Goal: Check status: Check status

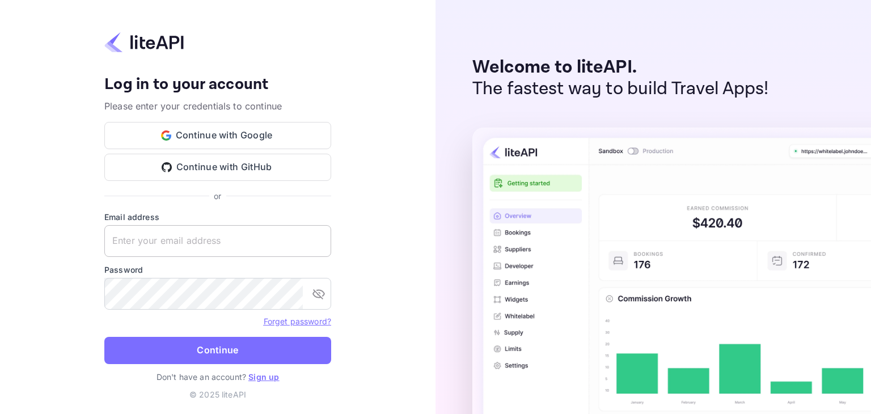
click at [184, 243] on input "text" at bounding box center [217, 241] width 227 height 32
paste input "[EMAIL_ADDRESS][DOMAIN_NAME]"
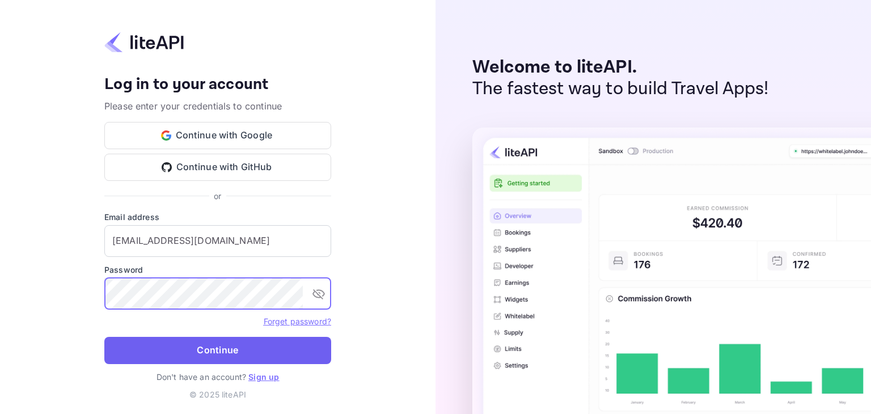
click at [177, 340] on button "Continue" at bounding box center [217, 350] width 227 height 27
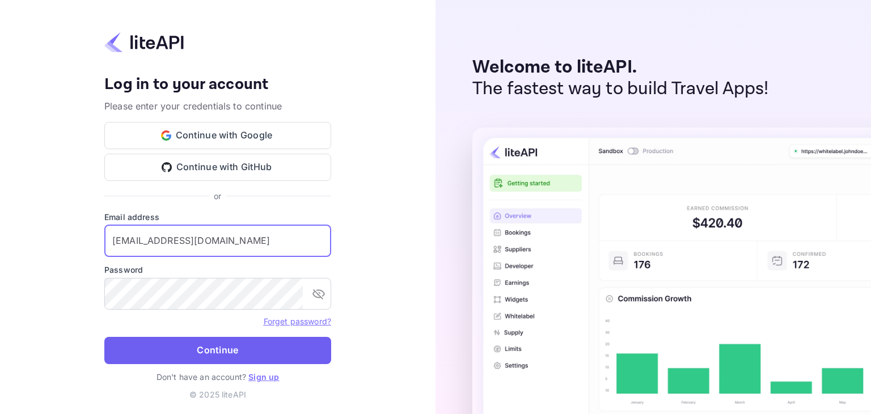
type input "[EMAIL_ADDRESS][DOMAIN_NAME]"
click at [201, 357] on button "Continue" at bounding box center [217, 350] width 227 height 27
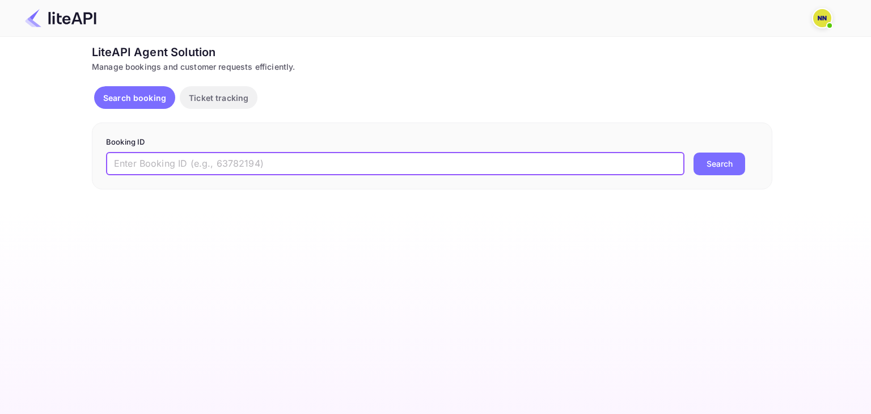
click at [341, 160] on input "text" at bounding box center [395, 164] width 578 height 23
paste input "8862157"
type input "8862157"
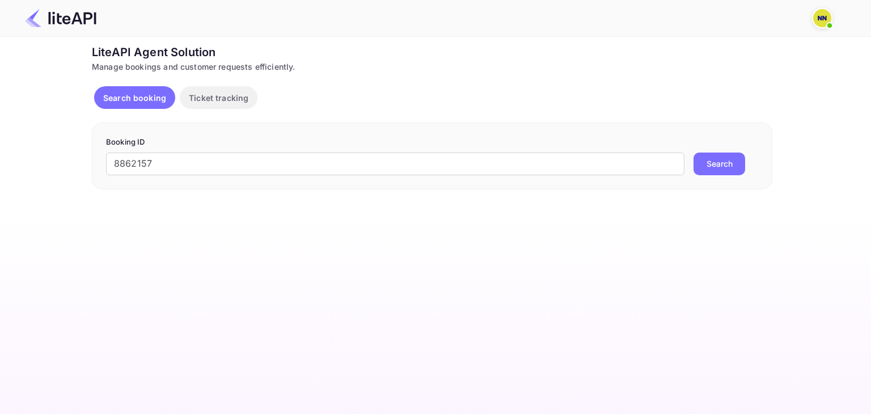
click at [726, 167] on button "Search" at bounding box center [719, 164] width 52 height 23
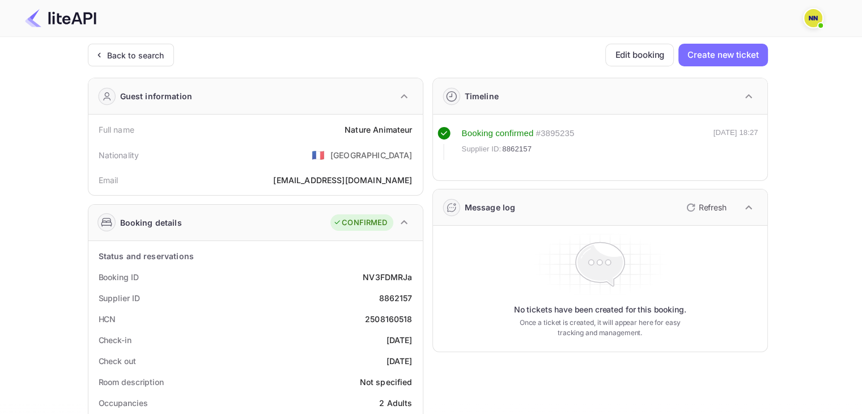
click at [392, 309] on div "HCN 2508160518" at bounding box center [255, 318] width 325 height 21
click at [390, 318] on div "2508160518" at bounding box center [389, 319] width 48 height 12
copy div "2508160518"
click at [136, 57] on div "Back to search" at bounding box center [135, 55] width 57 height 12
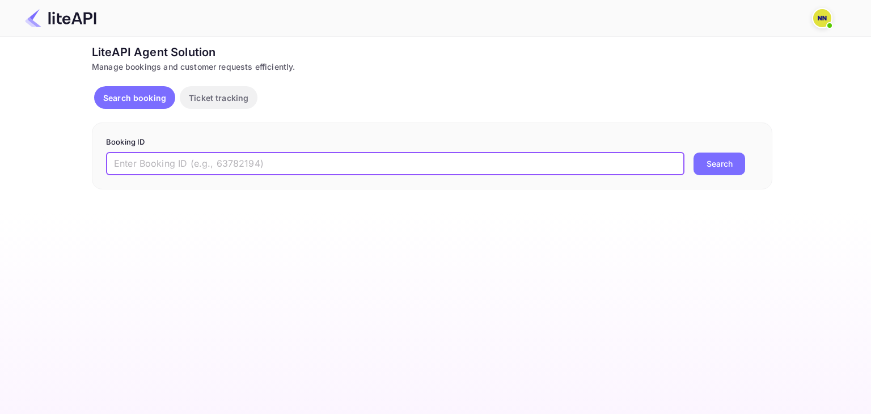
drag, startPoint x: 369, startPoint y: 166, endPoint x: 390, endPoint y: 170, distance: 21.5
click at [369, 166] on input "text" at bounding box center [395, 164] width 578 height 23
paste input "8823707"
type input "8823707"
click at [731, 161] on button "Search" at bounding box center [719, 164] width 52 height 23
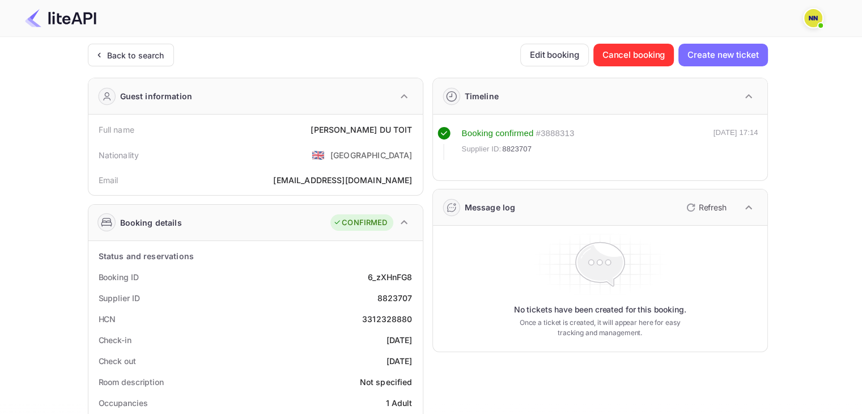
click at [396, 314] on div "3312328880" at bounding box center [387, 319] width 50 height 12
copy div "3312328880"
click at [133, 57] on div "Back to search" at bounding box center [135, 55] width 57 height 12
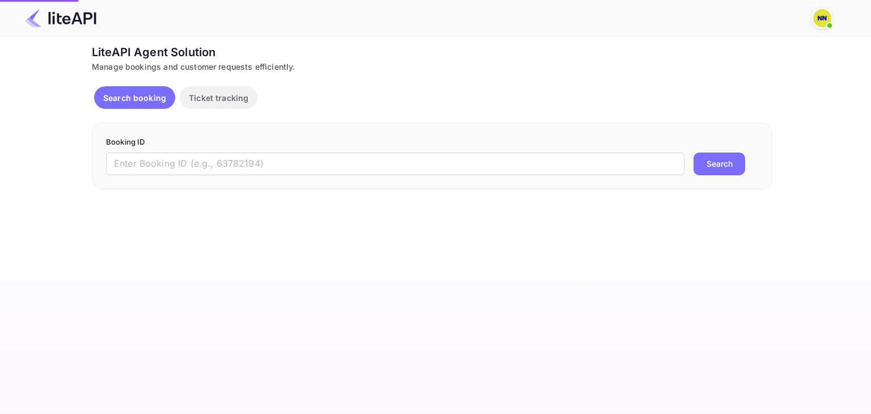
click at [276, 179] on div "Booking ID ​ Search" at bounding box center [432, 155] width 680 height 67
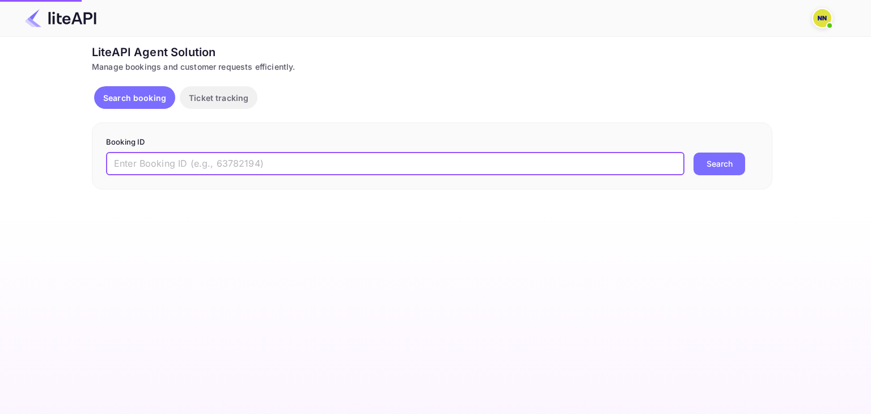
drag, startPoint x: 278, startPoint y: 167, endPoint x: 374, endPoint y: 167, distance: 96.4
click at [278, 167] on input "text" at bounding box center [395, 164] width 578 height 23
paste input "8839729"
type input "8839729"
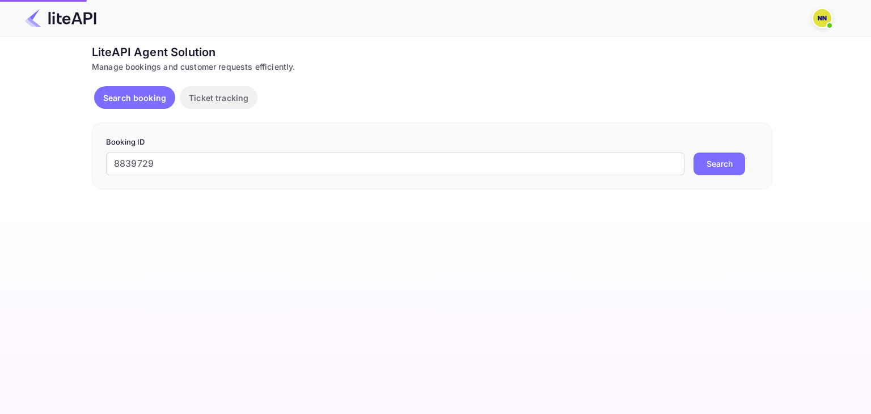
click at [721, 160] on button "Search" at bounding box center [719, 164] width 52 height 23
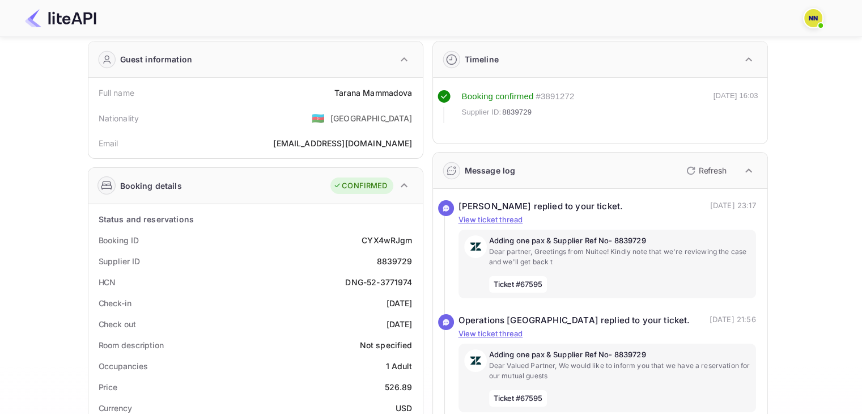
scroll to position [57, 0]
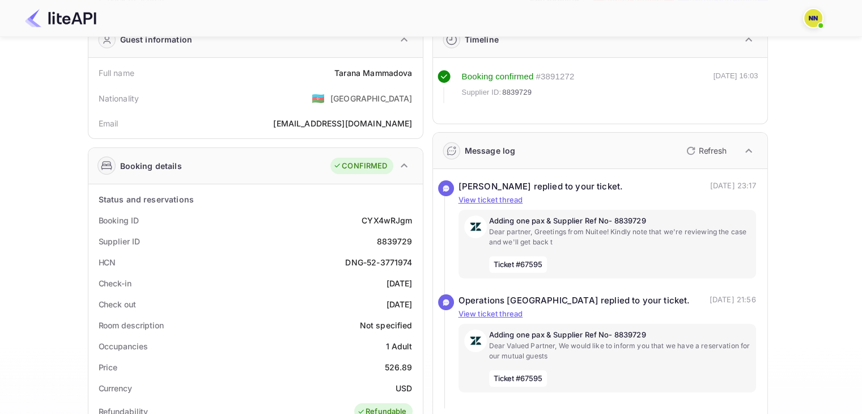
click at [376, 264] on div "DNG-52-3771974" at bounding box center [378, 262] width 67 height 12
copy div "DNG-52-3771974"
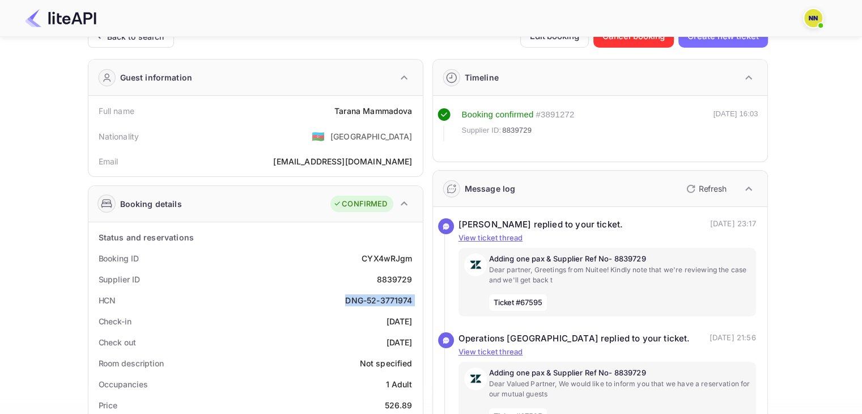
scroll to position [0, 0]
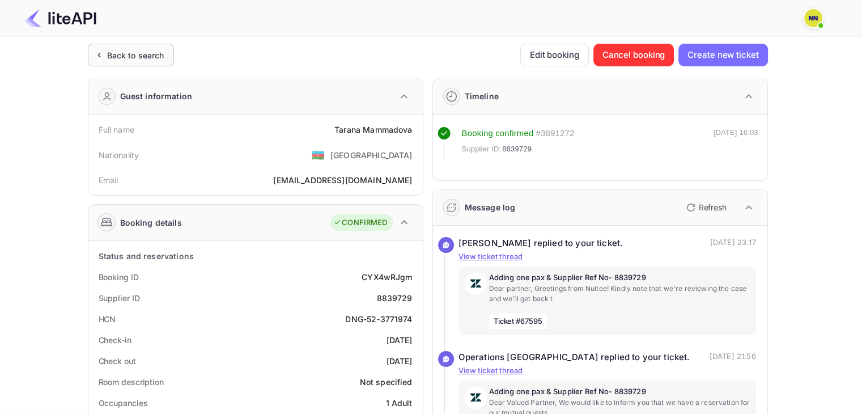
click at [111, 58] on div "Back to search" at bounding box center [135, 55] width 57 height 12
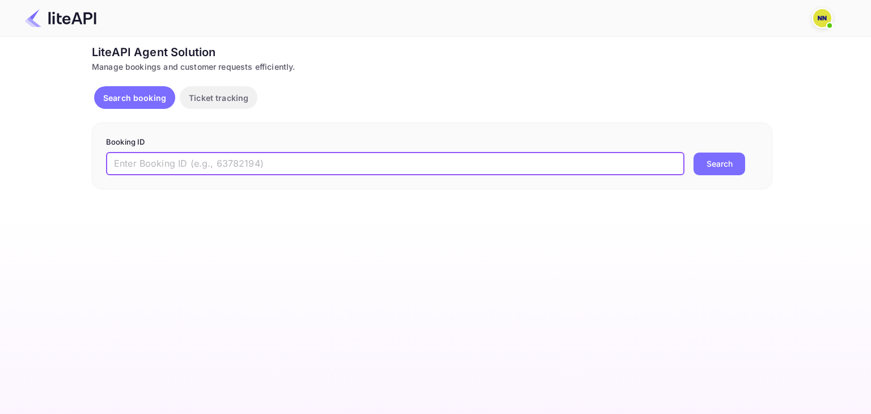
click at [268, 158] on input "text" at bounding box center [395, 164] width 578 height 23
paste input "8839617"
type input "8839617"
click at [693, 153] on button "Search" at bounding box center [719, 164] width 52 height 23
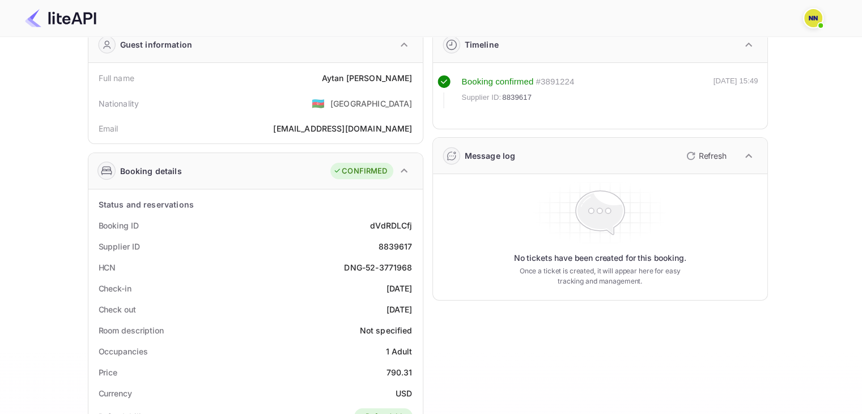
scroll to position [170, 0]
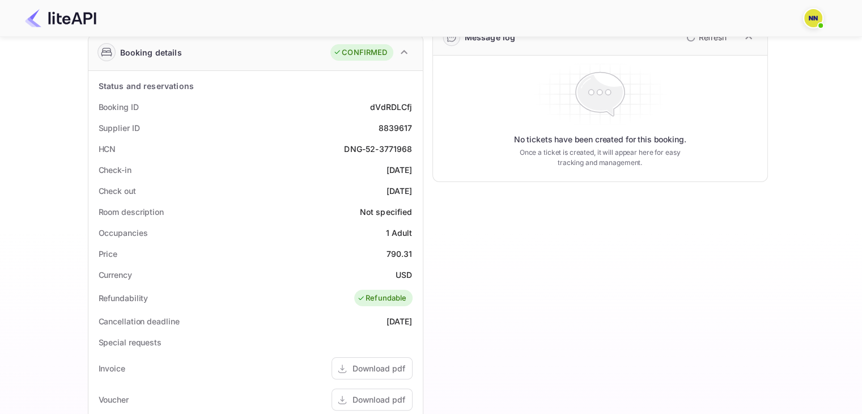
click at [356, 148] on div "DNG-52-3771968" at bounding box center [378, 149] width 68 height 12
copy div "DNG-52-3771968"
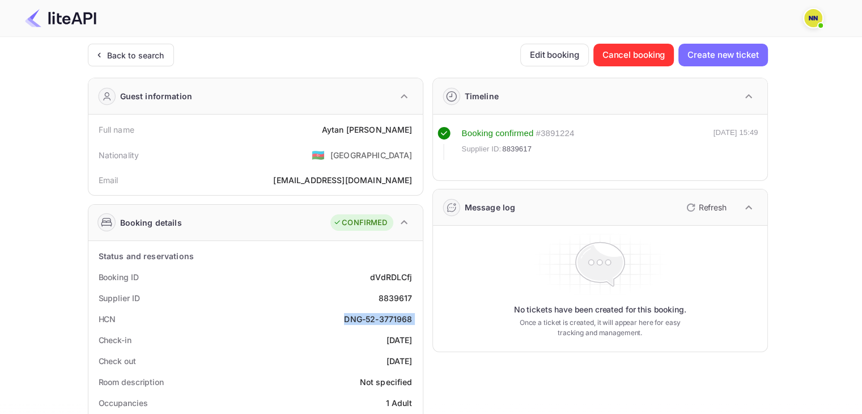
scroll to position [0, 0]
click at [93, 50] on icon at bounding box center [99, 54] width 12 height 11
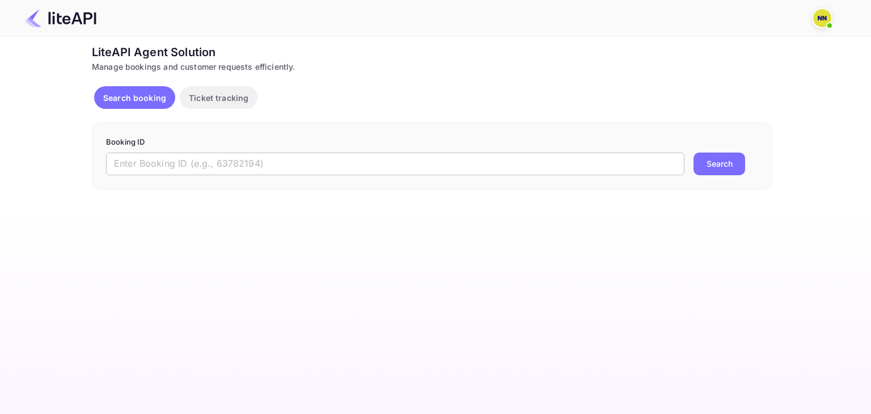
click at [249, 161] on input "text" at bounding box center [395, 164] width 578 height 23
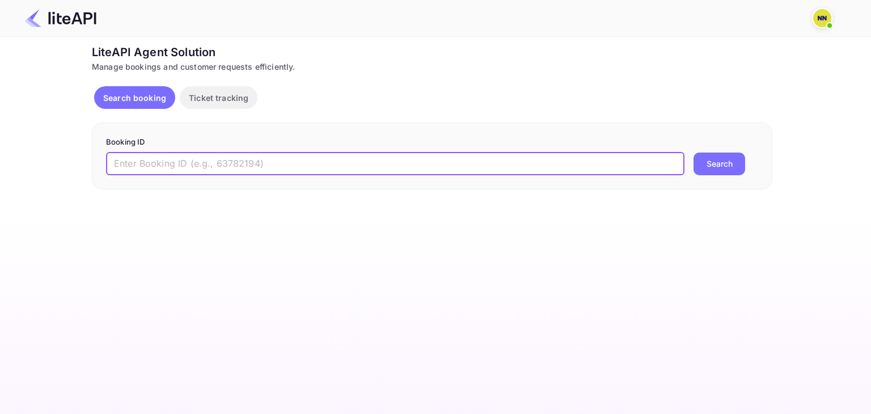
paste input "8839707"
type input "8839707"
click at [693, 153] on button "Search" at bounding box center [719, 164] width 52 height 23
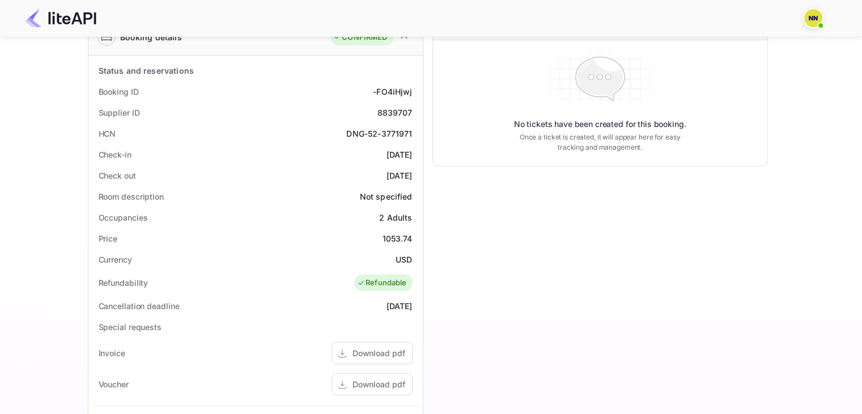
scroll to position [227, 0]
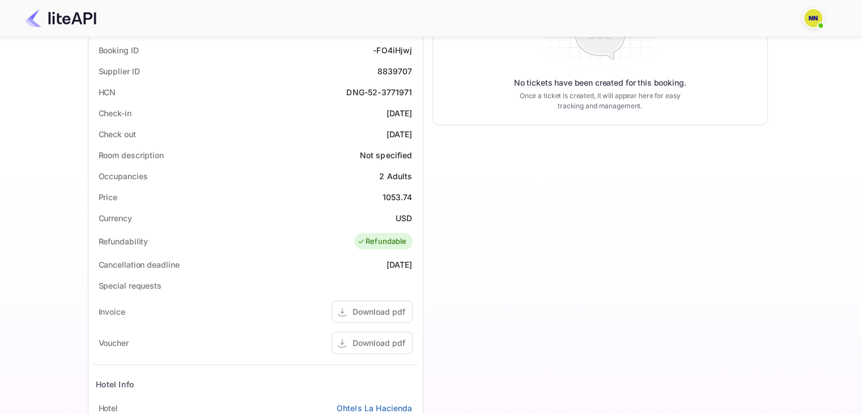
click at [354, 93] on div "DNG-52-3771971" at bounding box center [379, 92] width 66 height 12
copy div "DNG-52-3771971"
